Goal: Register for event/course

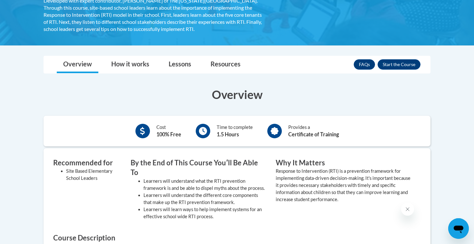
scroll to position [142, 0]
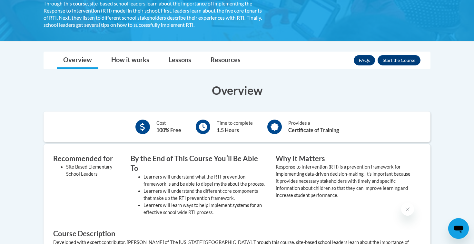
click at [202, 139] on div "Cost 100% Free Time to complete 1.5 Hours Provides a Certificate of Training" at bounding box center [237, 127] width 387 height 31
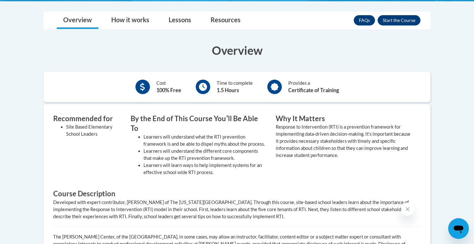
scroll to position [182, 0]
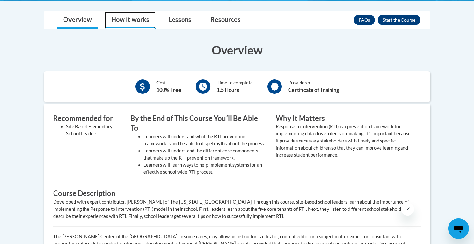
click at [146, 22] on link "How it works" at bounding box center [130, 20] width 51 height 17
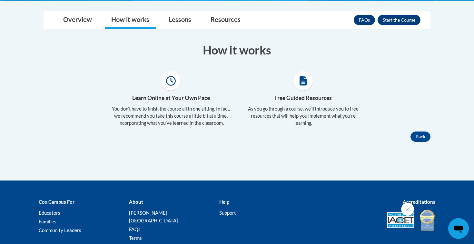
click at [242, 91] on div "Free Guided Resources As you go through a course, we’ll introduce you to free r…" at bounding box center [303, 101] width 132 height 60
click at [175, 81] on icon at bounding box center [171, 81] width 10 height 10
click at [186, 22] on link "Lessons" at bounding box center [179, 20] width 35 height 17
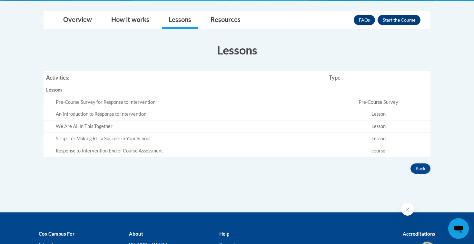
click at [224, 113] on div "An Introduction to Response to Intervention" at bounding box center [190, 114] width 268 height 7
click at [110, 115] on div "An Introduction to Response to Intervention" at bounding box center [190, 114] width 268 height 7
click at [94, 134] on td "5 Tips for Making RTI a Success in Your School" at bounding box center [185, 139] width 283 height 12
click at [95, 150] on div "Response to Intervention End of Course Assessment" at bounding box center [190, 151] width 268 height 7
click at [224, 22] on link "Resources" at bounding box center [225, 20] width 43 height 17
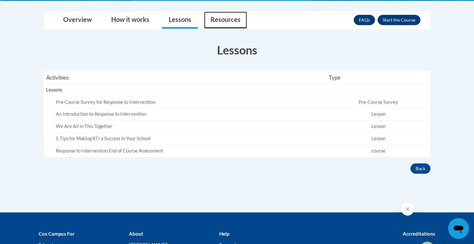
scroll to position [129, 0]
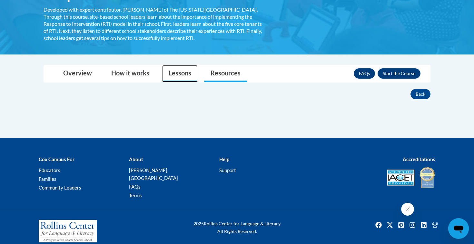
click at [174, 71] on link "Lessons" at bounding box center [179, 73] width 35 height 17
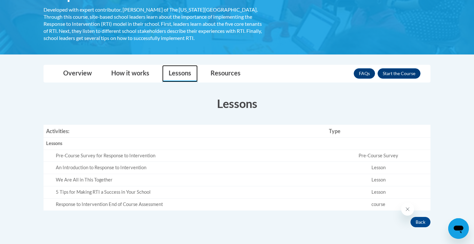
scroll to position [129, 0]
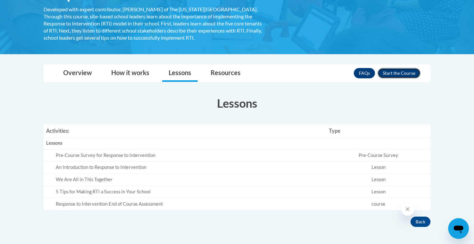
click at [242, 73] on button "Enroll" at bounding box center [398, 73] width 43 height 10
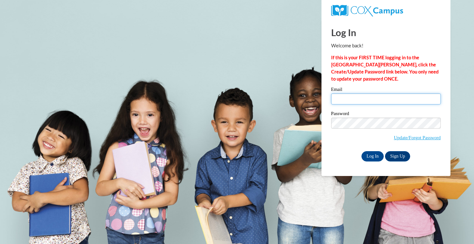
click at [338, 99] on input "Email" at bounding box center [386, 98] width 110 height 11
type input "[EMAIL_ADDRESS][DOMAIN_NAME]"
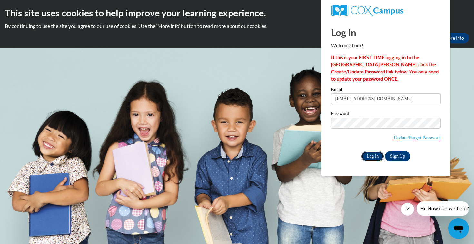
click at [374, 155] on input "Log In" at bounding box center [372, 156] width 23 height 10
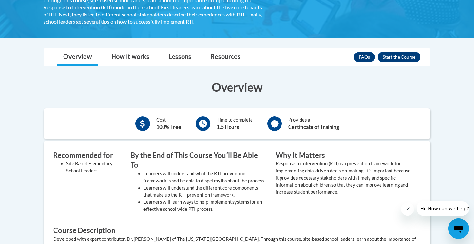
scroll to position [154, 0]
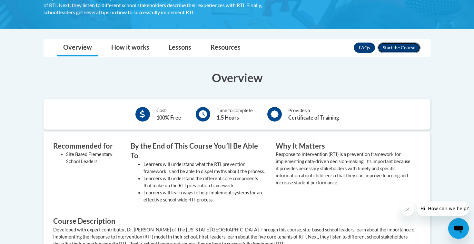
click at [393, 53] on button "Enroll" at bounding box center [398, 48] width 43 height 10
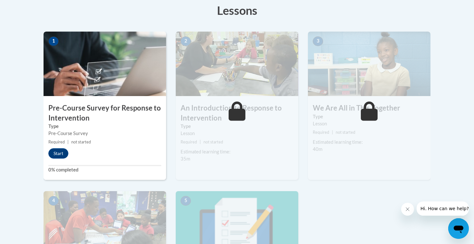
scroll to position [188, 0]
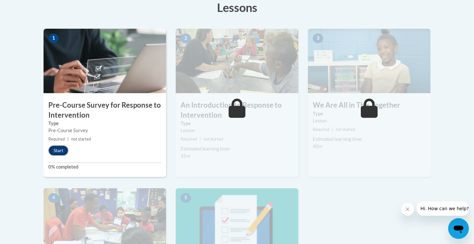
click at [61, 150] on button "Start" at bounding box center [58, 150] width 20 height 10
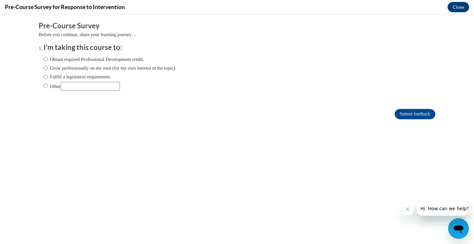
scroll to position [0, 0]
click at [137, 57] on label "Obtain required Professional Development credit." at bounding box center [94, 59] width 101 height 7
click at [48, 57] on input "Obtain required Professional Development credit." at bounding box center [46, 59] width 4 height 7
radio input "true"
click at [406, 112] on input "Submit feedback" at bounding box center [415, 114] width 41 height 10
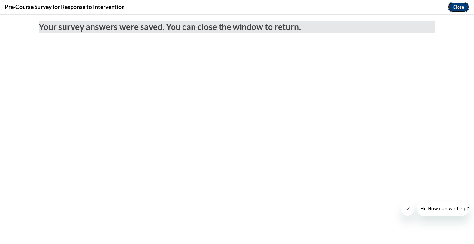
click at [457, 7] on button "Close" at bounding box center [458, 7] width 22 height 10
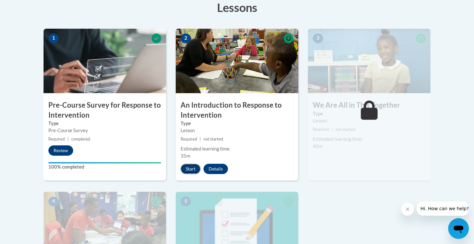
click at [191, 170] on button "Start" at bounding box center [190, 169] width 20 height 10
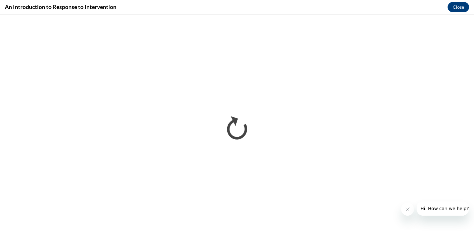
click at [406, 208] on icon "Close message from company" at bounding box center [407, 209] width 5 height 5
